Goal: Transaction & Acquisition: Purchase product/service

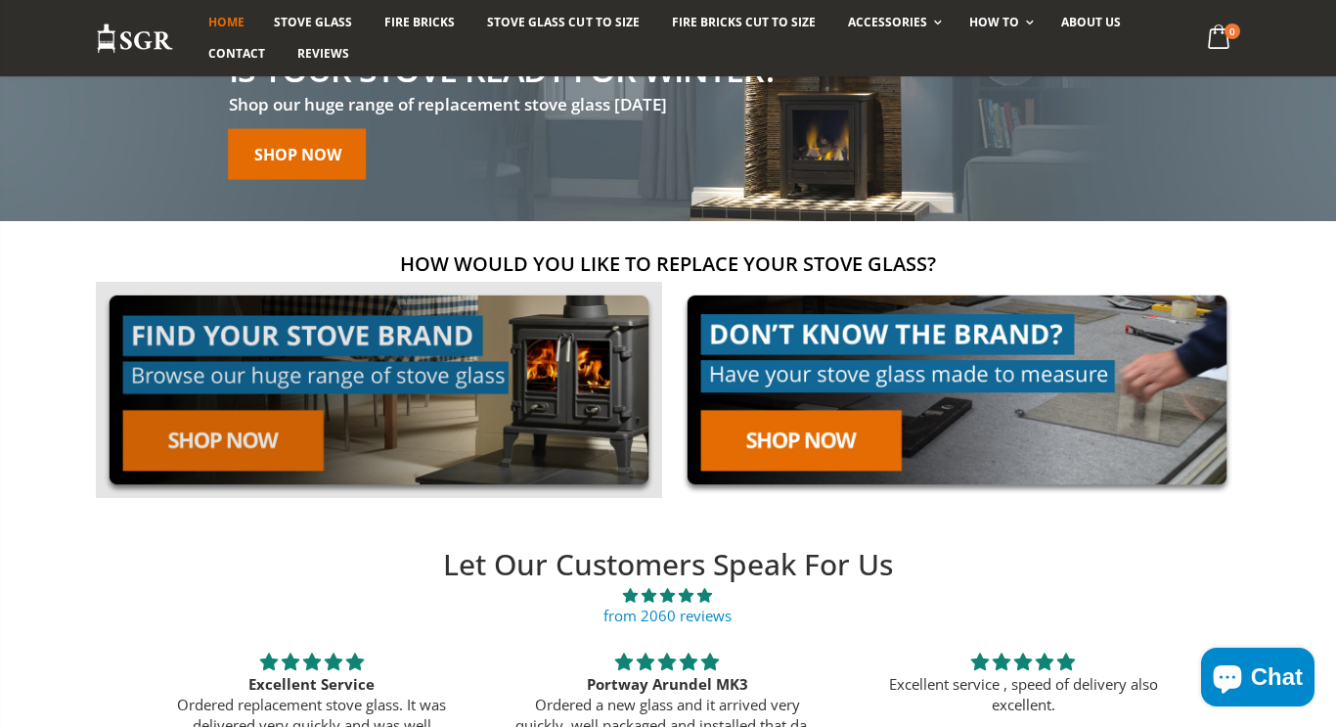
scroll to position [169, 0]
click at [252, 344] on link at bounding box center [379, 390] width 566 height 216
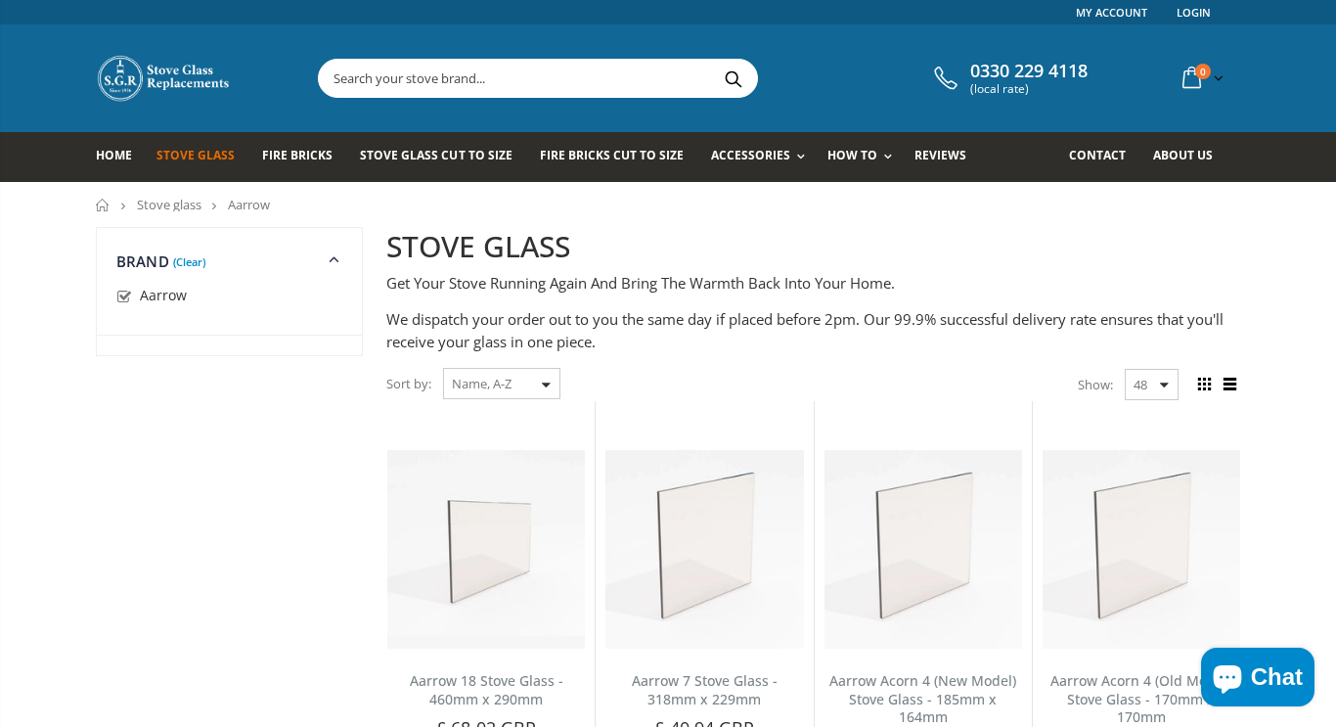
click at [548, 382] on div "Sort by: Featured Best Selling Name, A-Z Name, Z-A Price, low to high Price, hi…" at bounding box center [473, 384] width 174 height 34
click at [544, 384] on div "Sort by: Featured Best Selling Name, A-Z Name, Z-A Price, low to high Price, hi…" at bounding box center [473, 384] width 174 height 34
click at [483, 393] on select "Featured Best Selling Name, A-Z Name, Z-A Price, low to high Price, high to low…" at bounding box center [501, 383] width 117 height 31
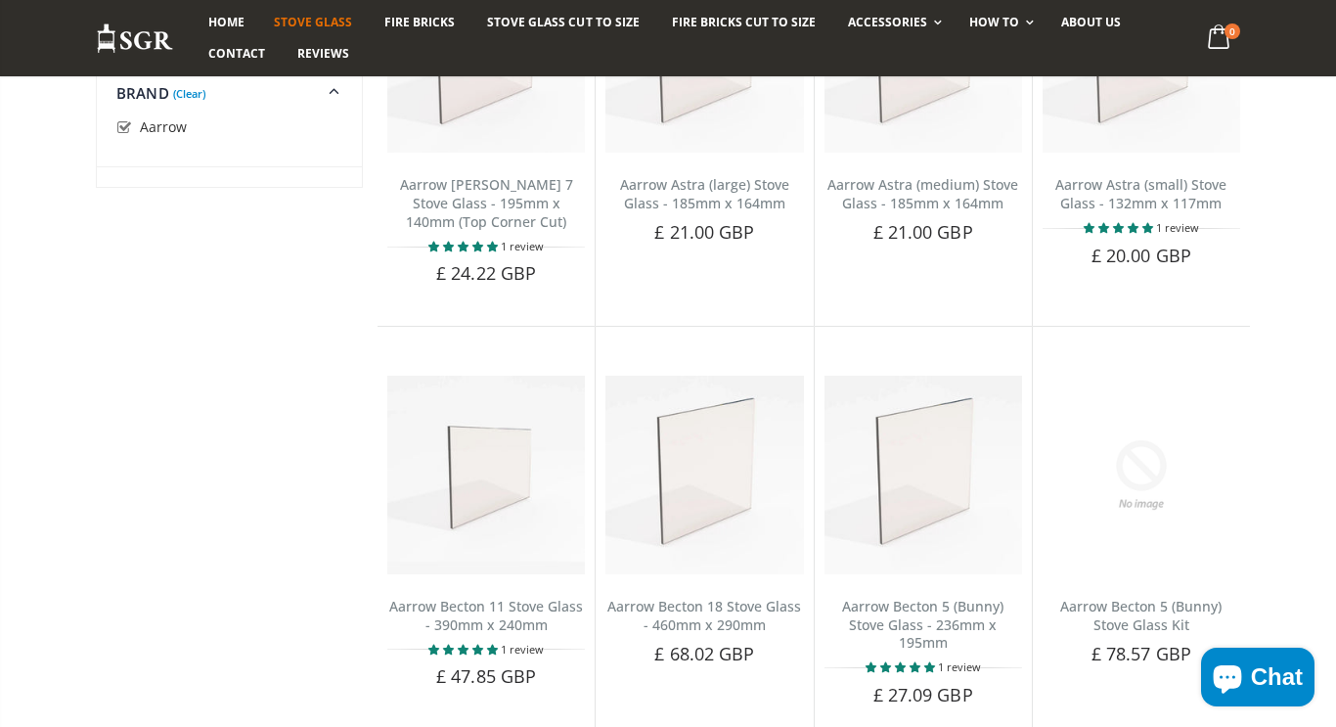
scroll to position [1921, 0]
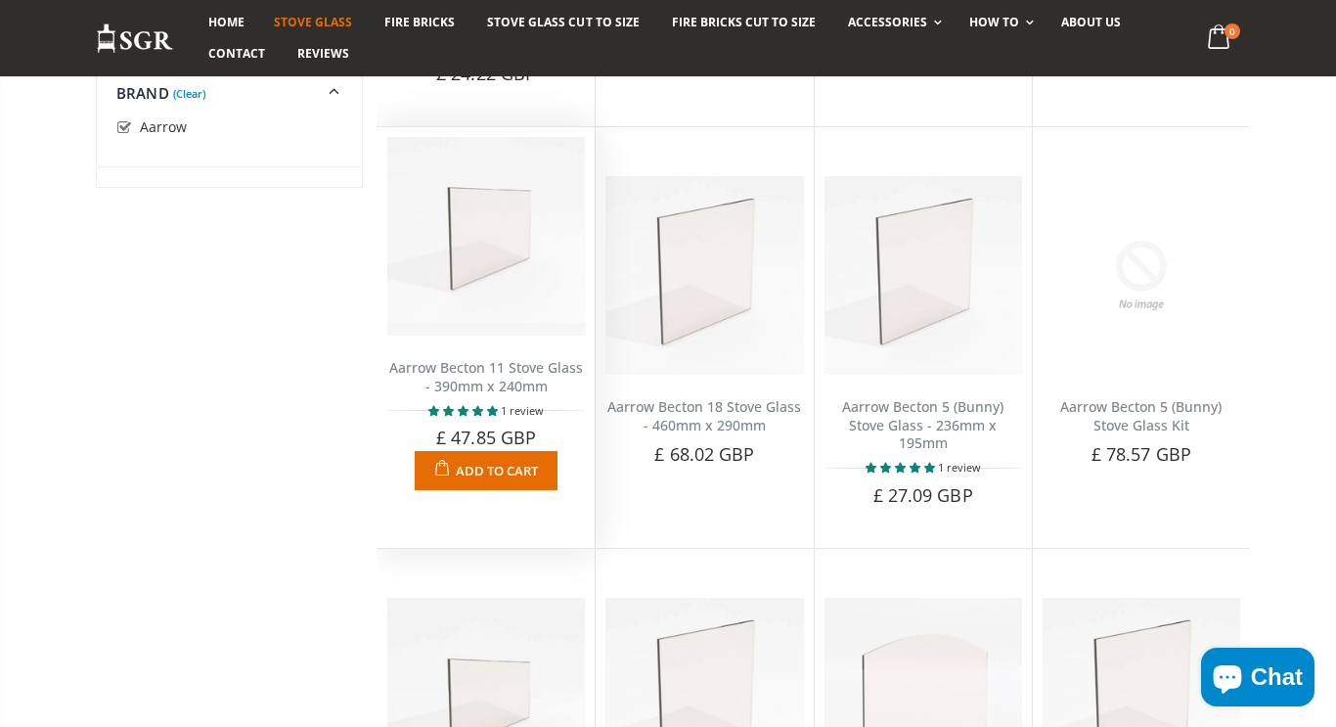
click at [478, 363] on link "Aarrow Becton 11 Stove Glass - 390mm x 240mm" at bounding box center [486, 376] width 194 height 37
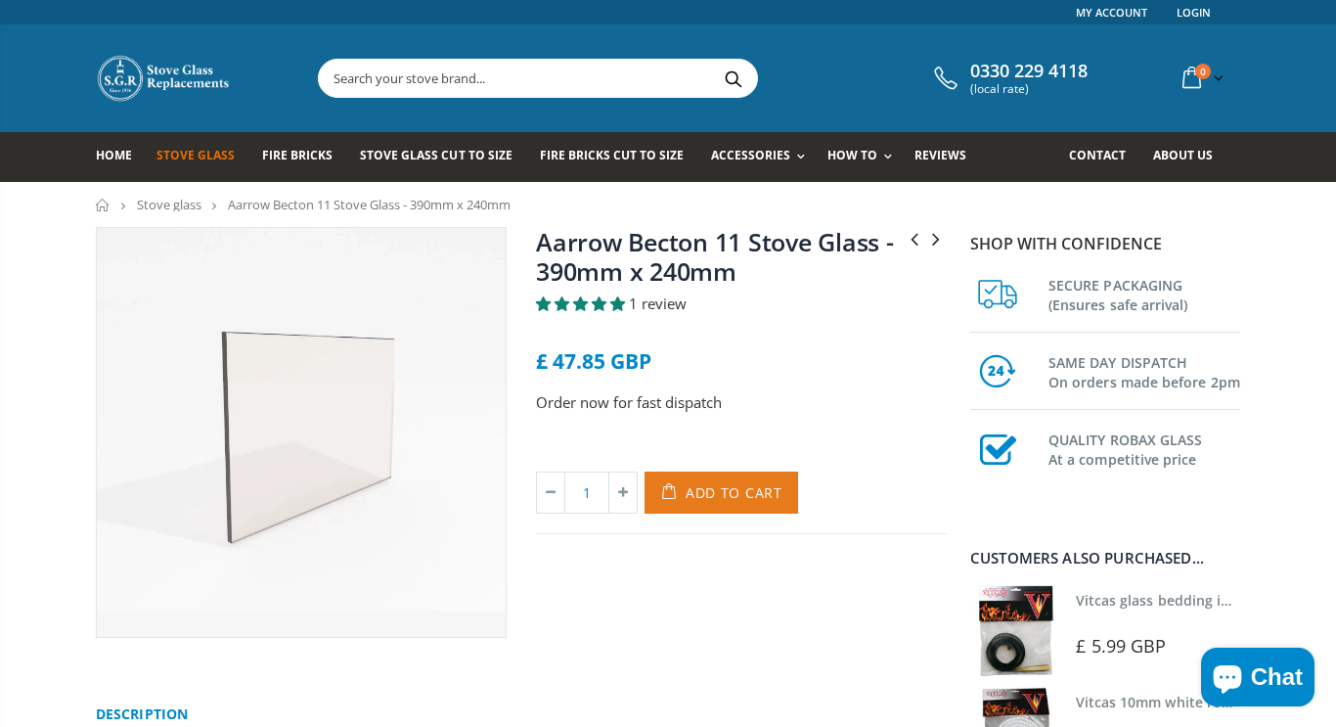
click at [731, 506] on button "Add to Cart" at bounding box center [722, 493] width 154 height 42
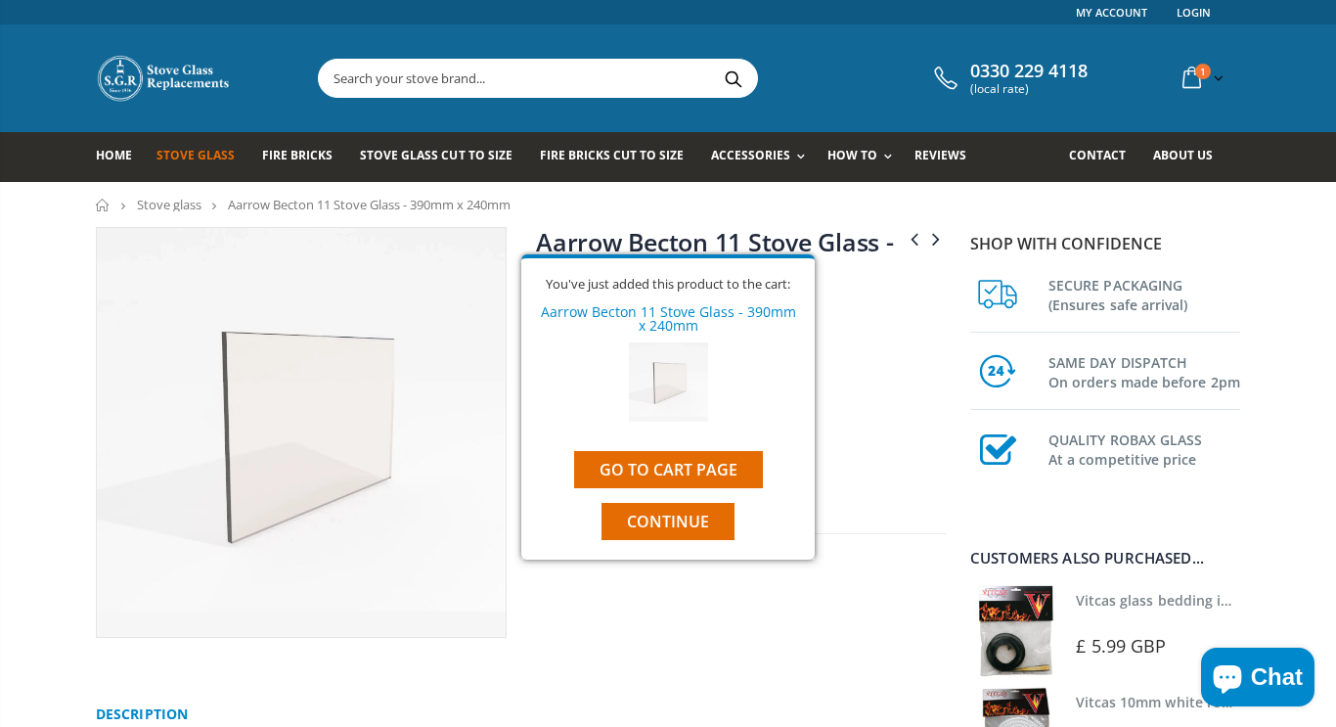
click at [902, 440] on div "Order now for fast dispatch" at bounding box center [741, 419] width 411 height 57
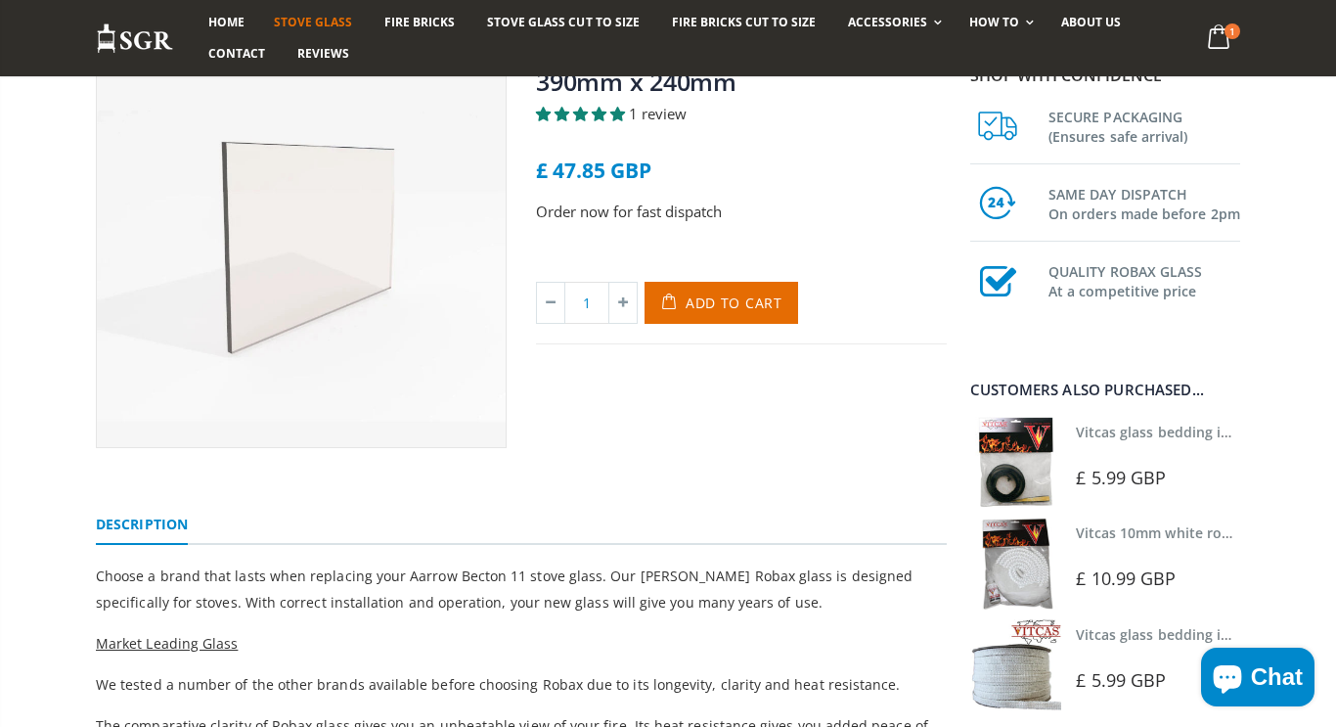
scroll to position [197, 0]
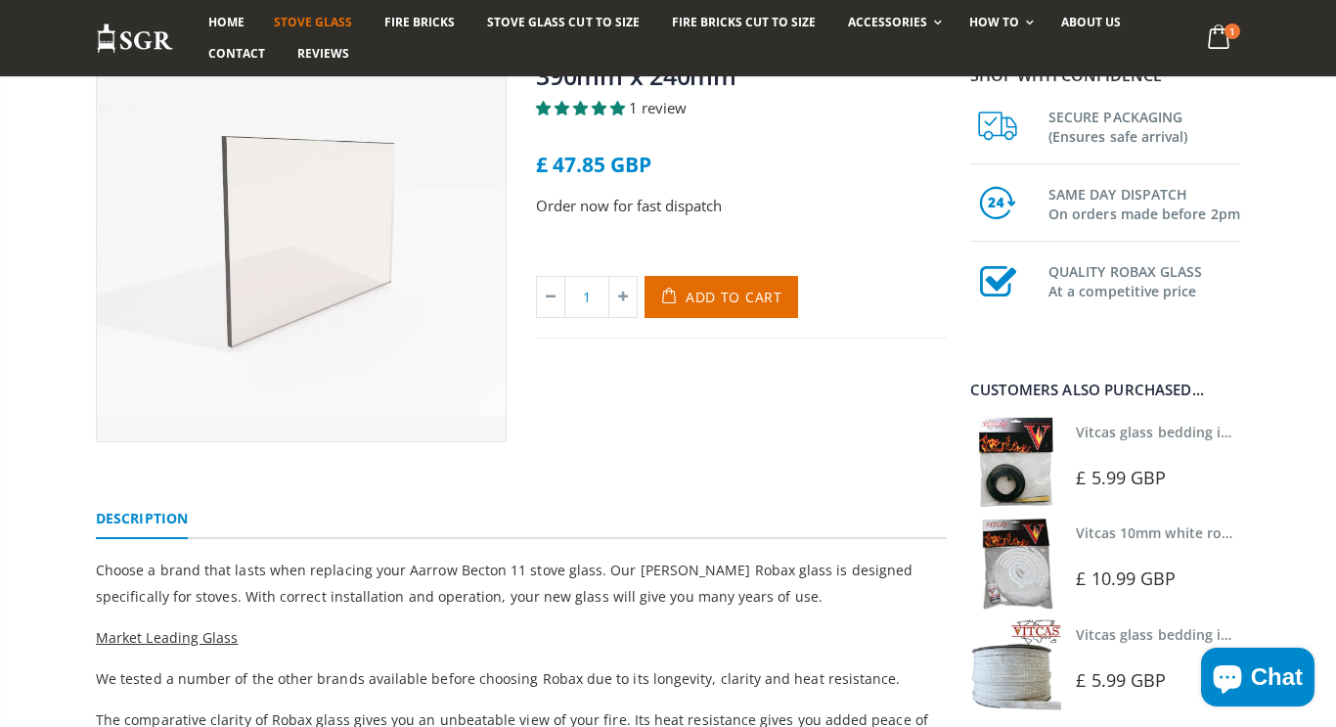
click at [1168, 432] on link "Vitcas glass bedding in tape - 2mm x 10mm x 2 meters" at bounding box center [1258, 432] width 365 height 19
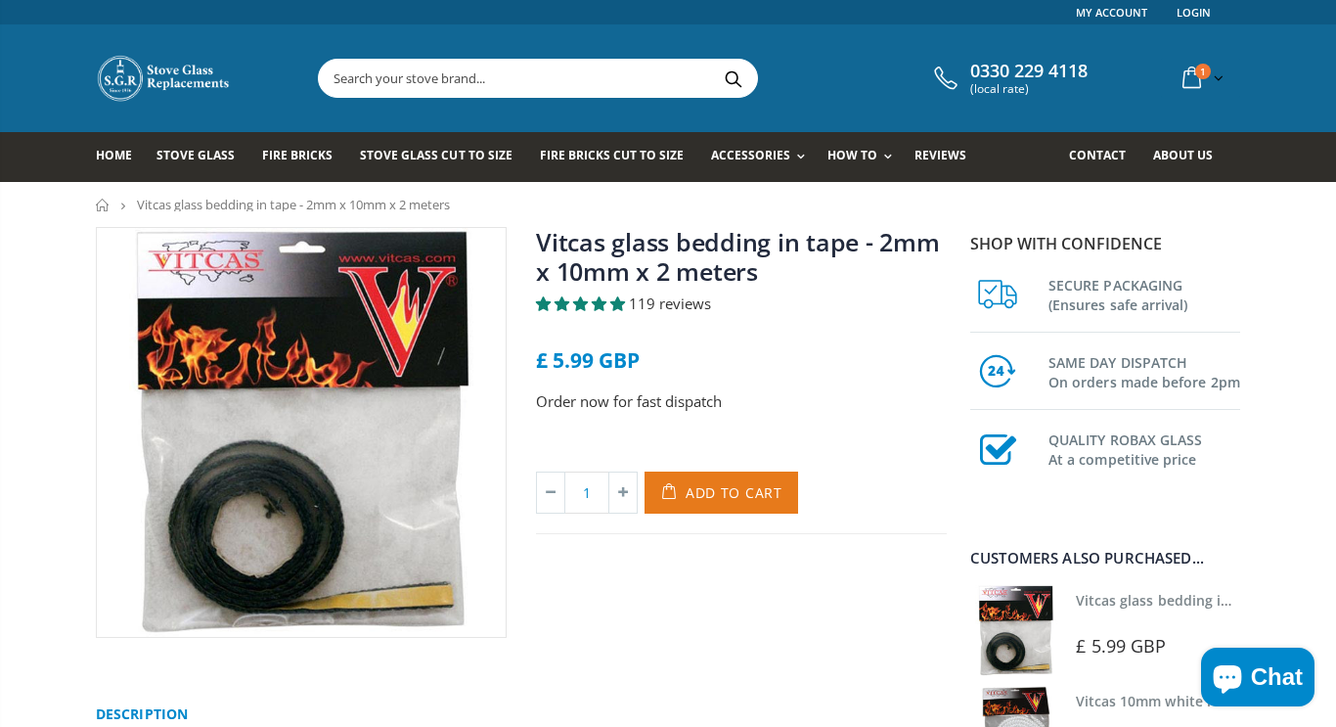
click at [729, 504] on button "Add to Cart" at bounding box center [722, 493] width 154 height 42
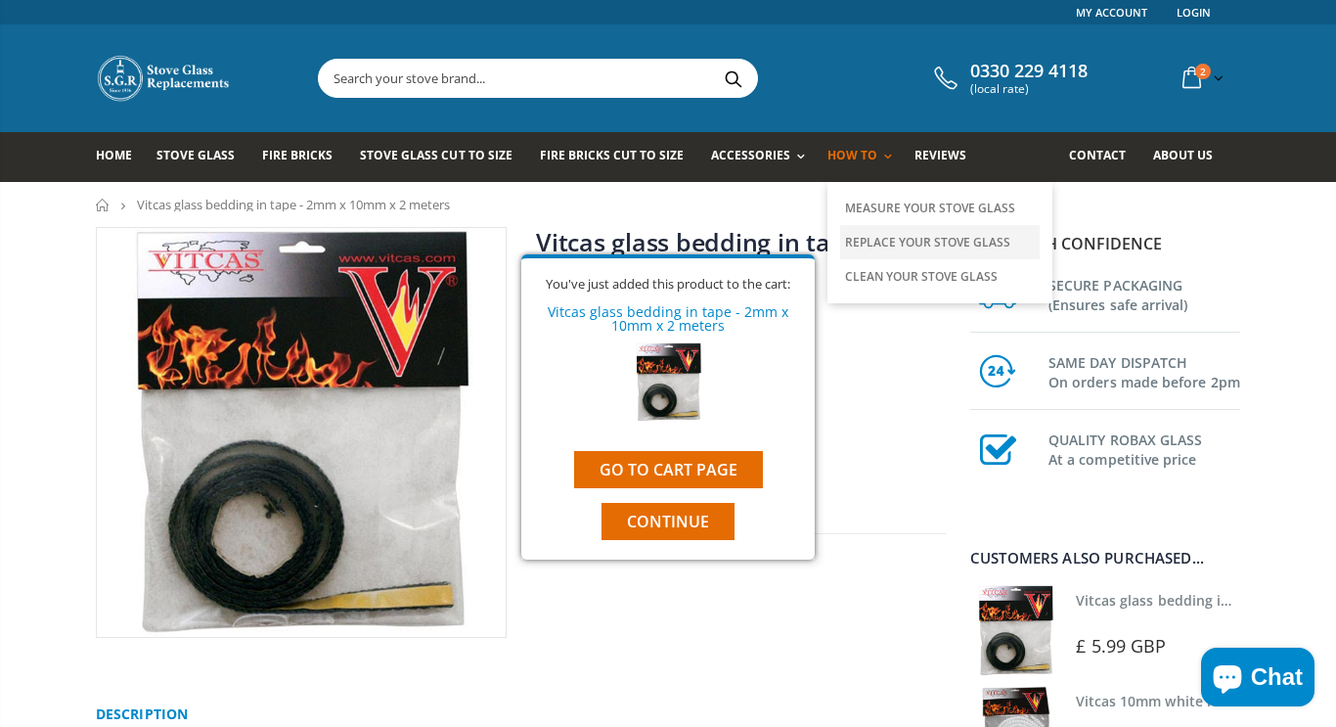
click at [901, 247] on link "Replace Your Stove Glass" at bounding box center [940, 242] width 200 height 34
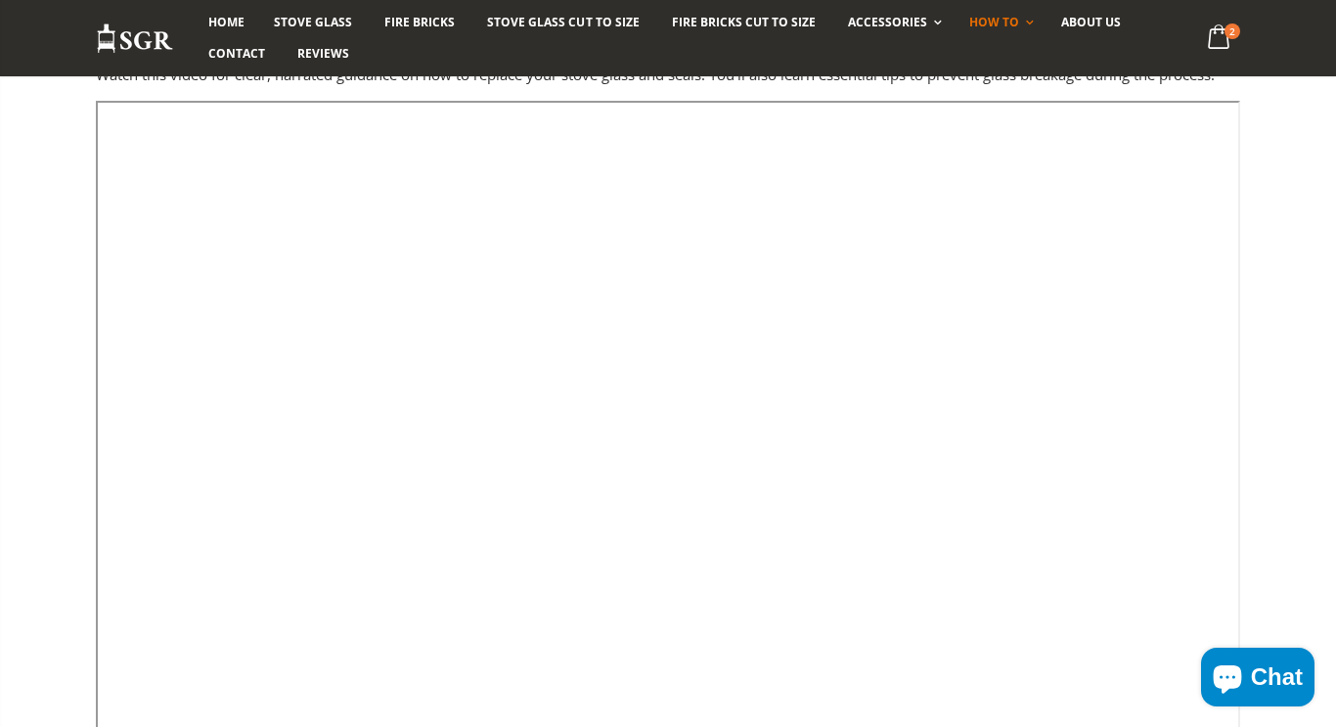
scroll to position [931, 0]
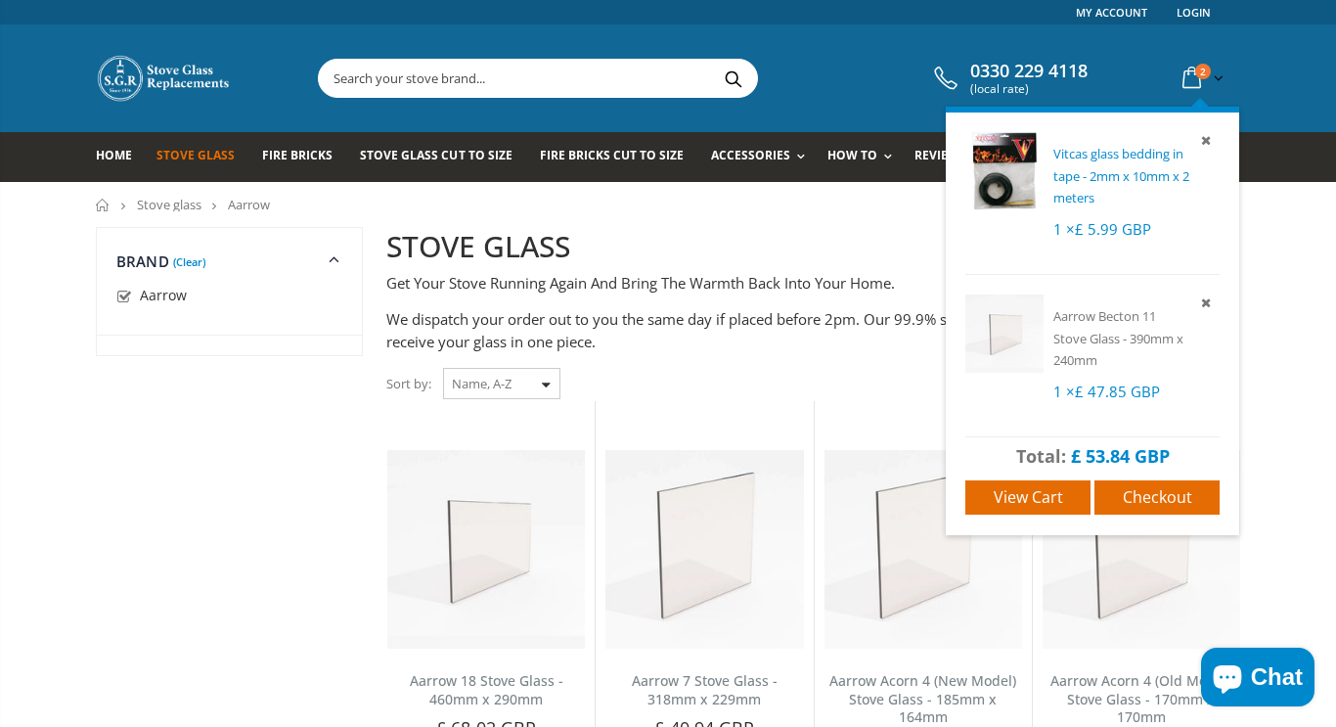
click at [1106, 171] on span "Vitcas glass bedding in tape - 2mm x 10mm x 2 meters" at bounding box center [1122, 176] width 136 height 62
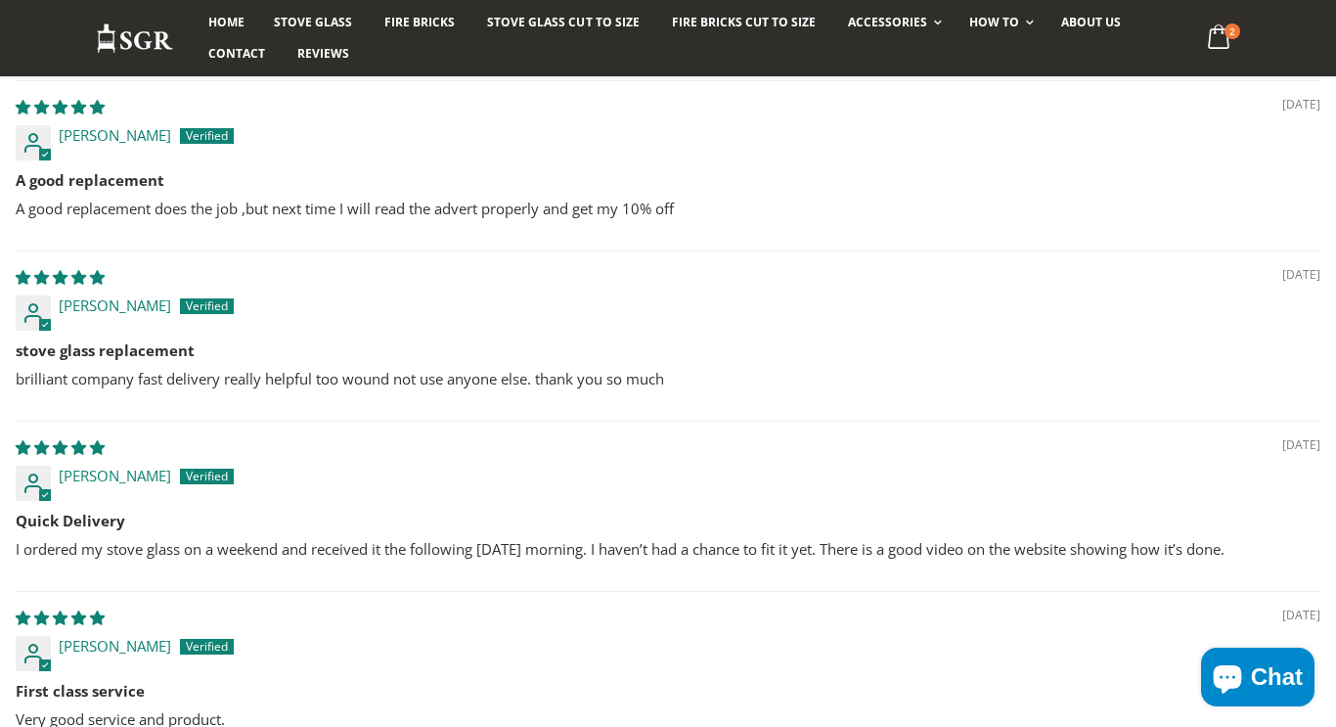
scroll to position [1355, 0]
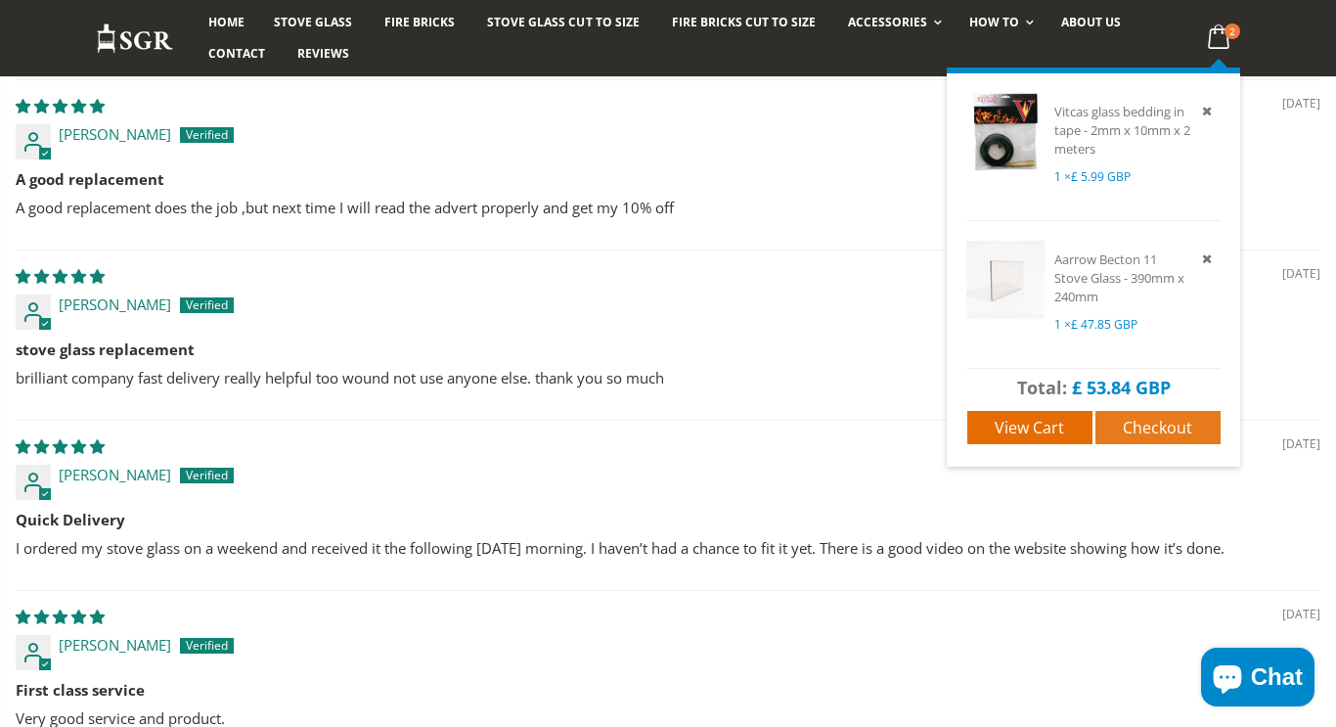
click at [1144, 417] on span "Checkout" at bounding box center [1157, 428] width 69 height 22
